Goal: Task Accomplishment & Management: Use online tool/utility

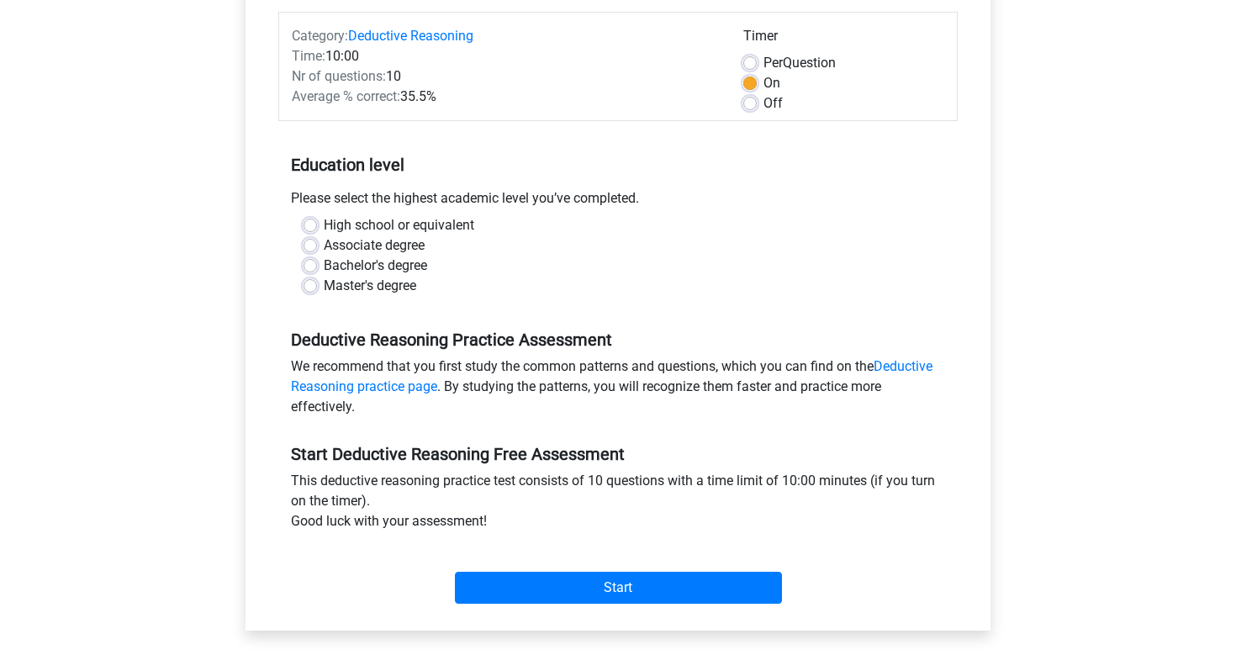
scroll to position [203, 0]
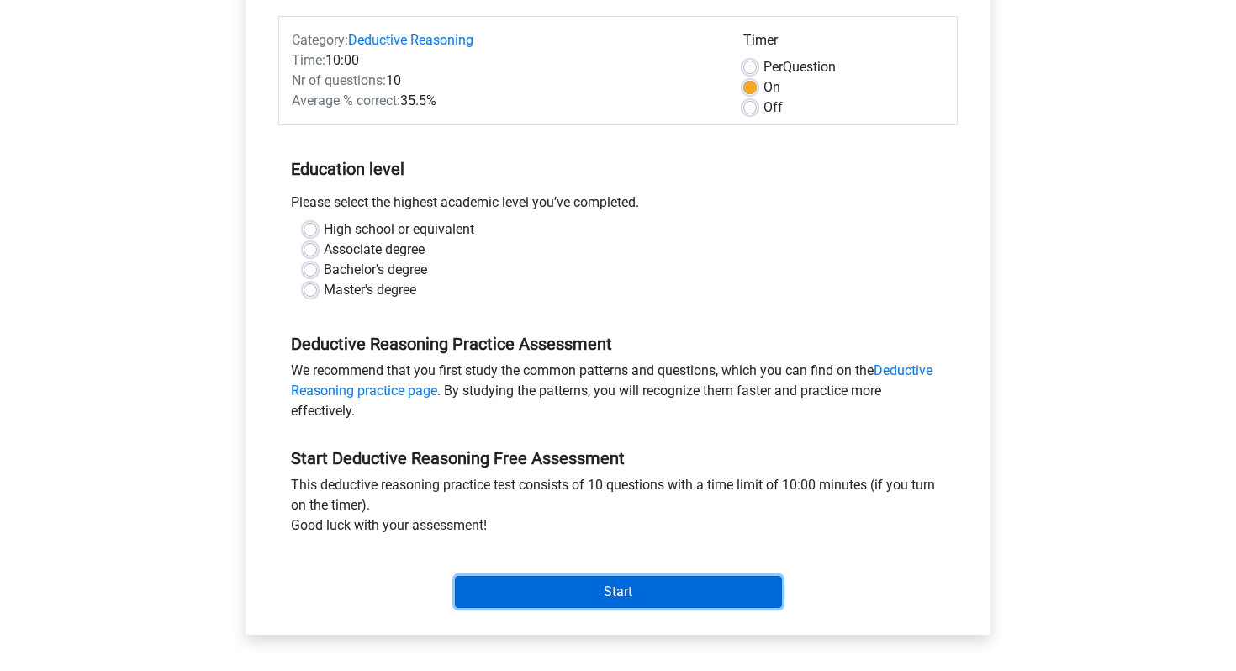
click at [514, 586] on input "Start" at bounding box center [618, 592] width 327 height 32
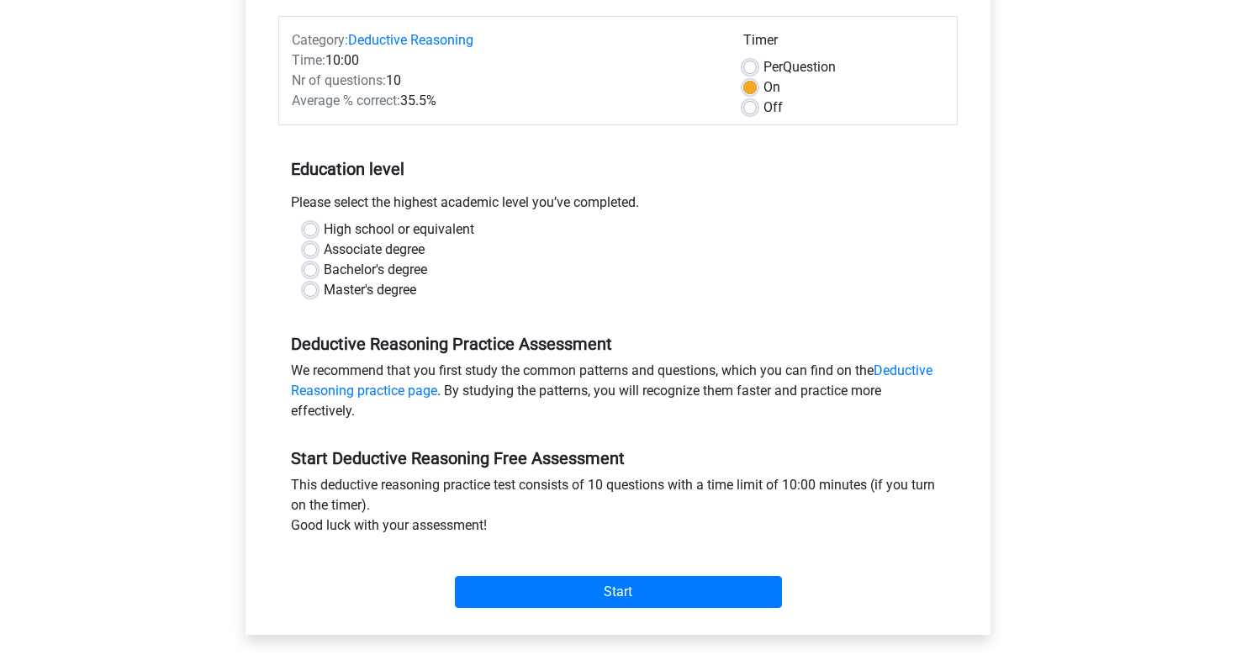
click at [353, 295] on label "Master's degree" at bounding box center [370, 290] width 92 height 20
click at [317, 295] on input "Master's degree" at bounding box center [309, 288] width 13 height 17
radio input "true"
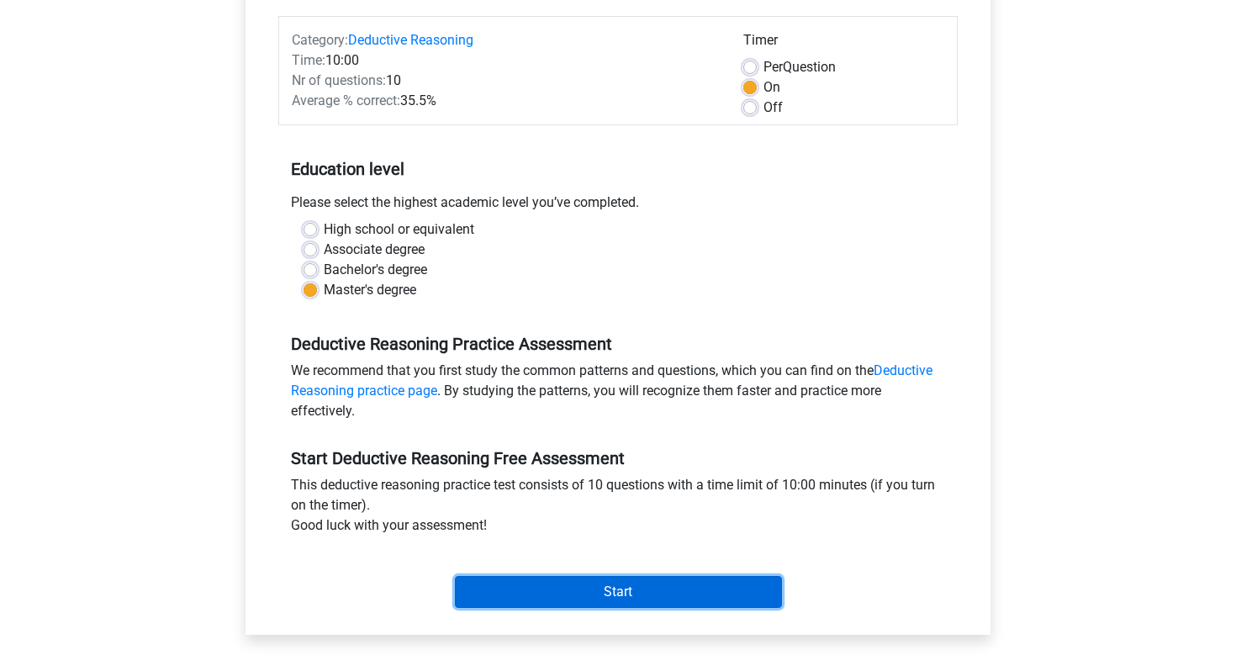
click at [613, 598] on input "Start" at bounding box center [618, 592] width 327 height 32
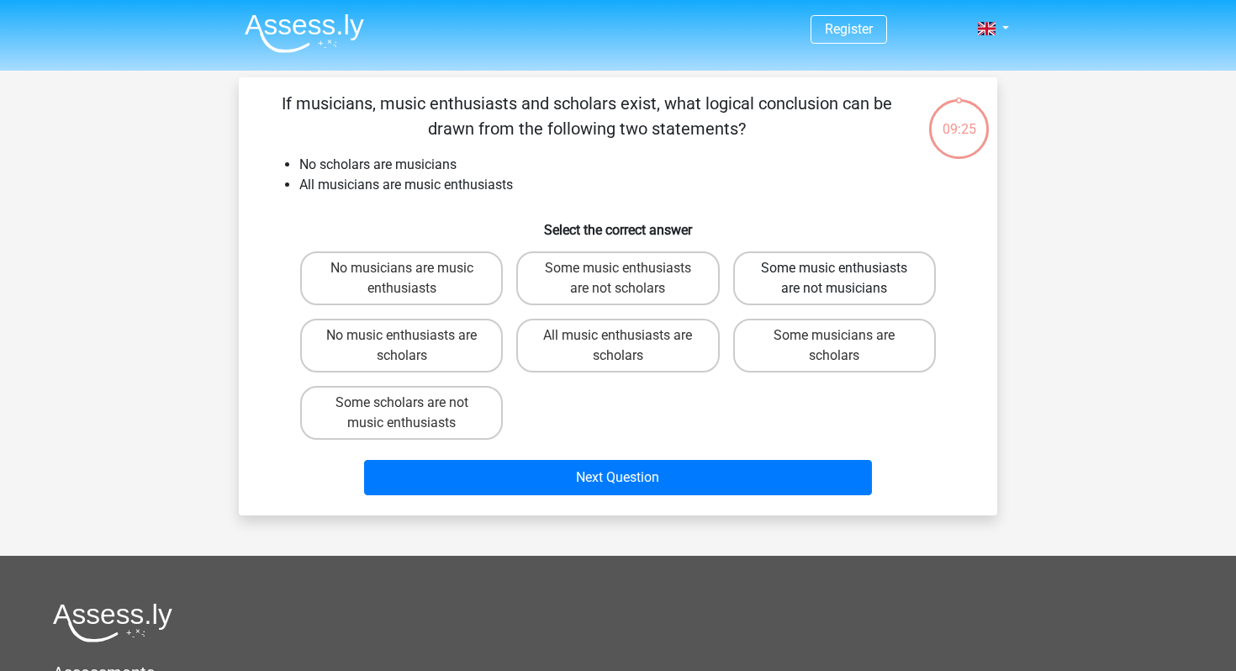
click at [831, 284] on label "Some music enthusiasts are not musicians" at bounding box center [834, 278] width 203 height 54
click at [834, 279] on input "Some music enthusiasts are not musicians" at bounding box center [839, 273] width 11 height 11
radio input "true"
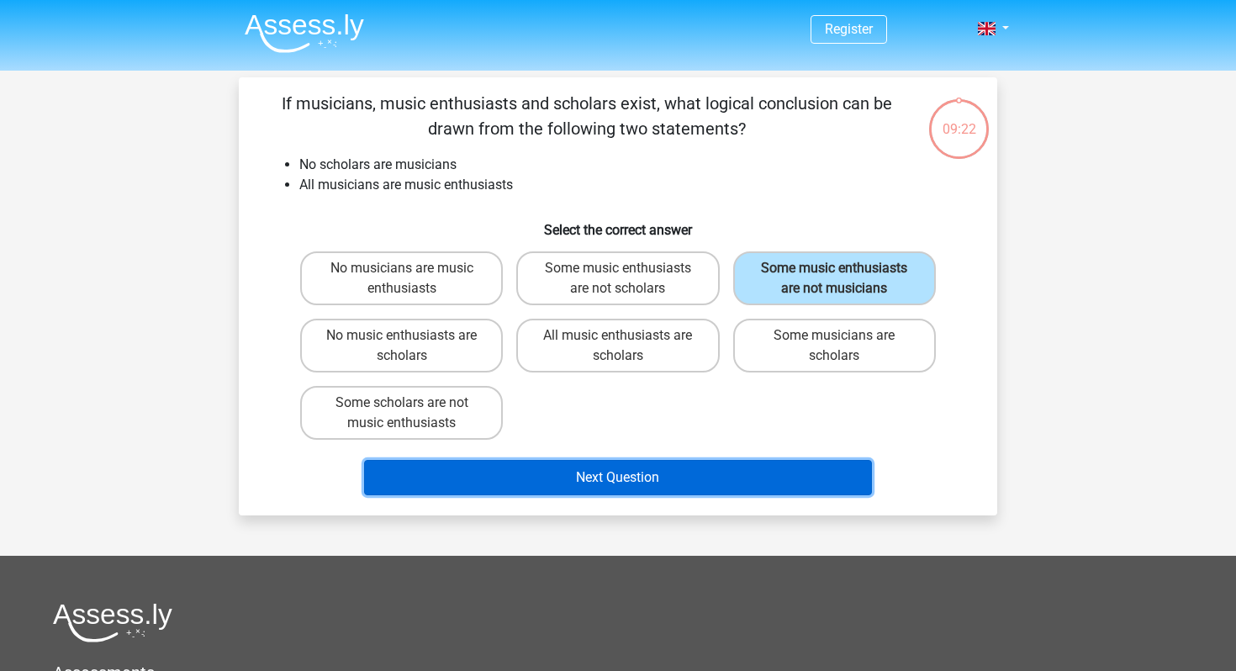
click at [658, 482] on button "Next Question" at bounding box center [618, 477] width 509 height 35
